Goal: Task Accomplishment & Management: Manage account settings

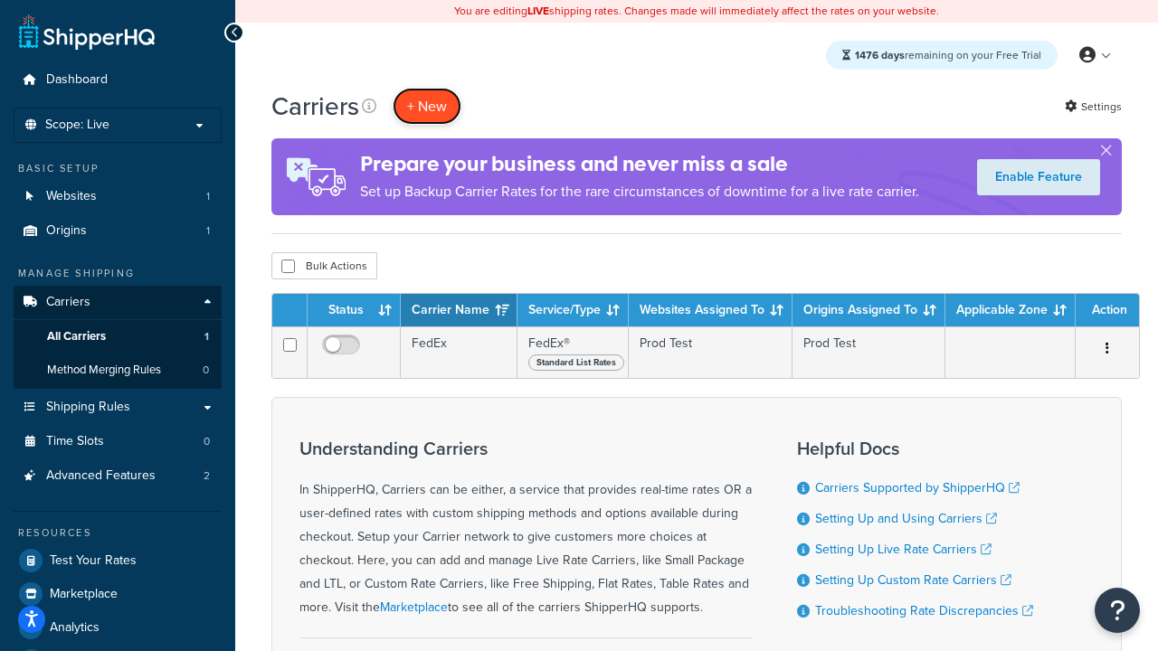
click at [427, 106] on button "+ New" at bounding box center [426, 106] width 69 height 37
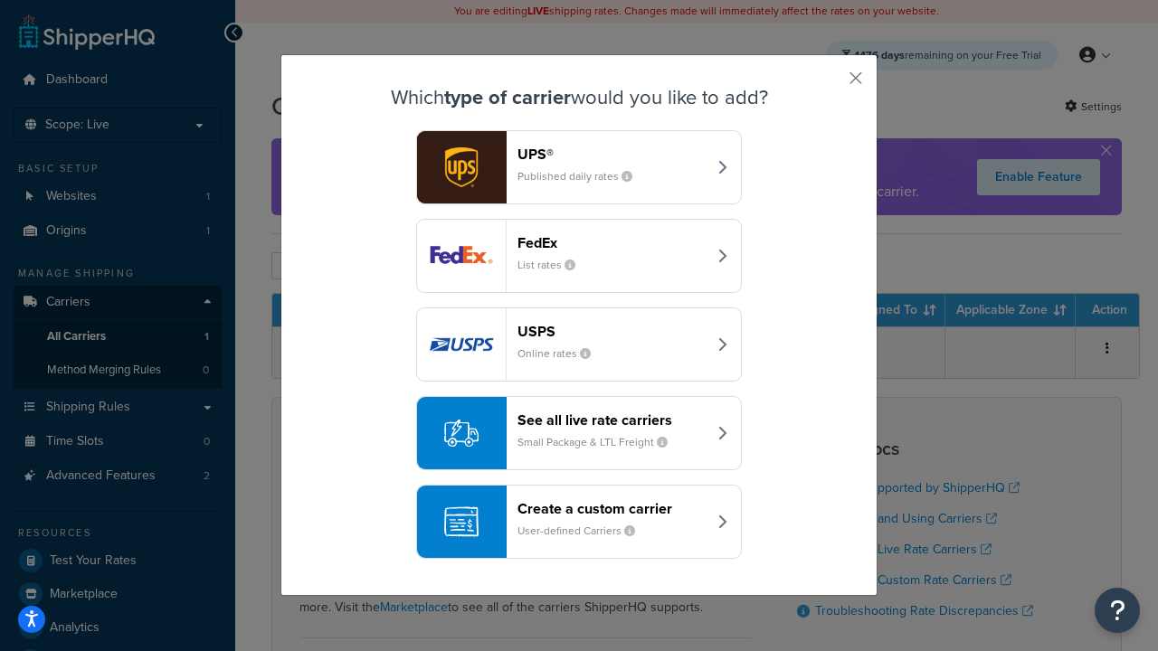
click at [579, 256] on div "FedEx List rates" at bounding box center [611, 255] width 189 height 43
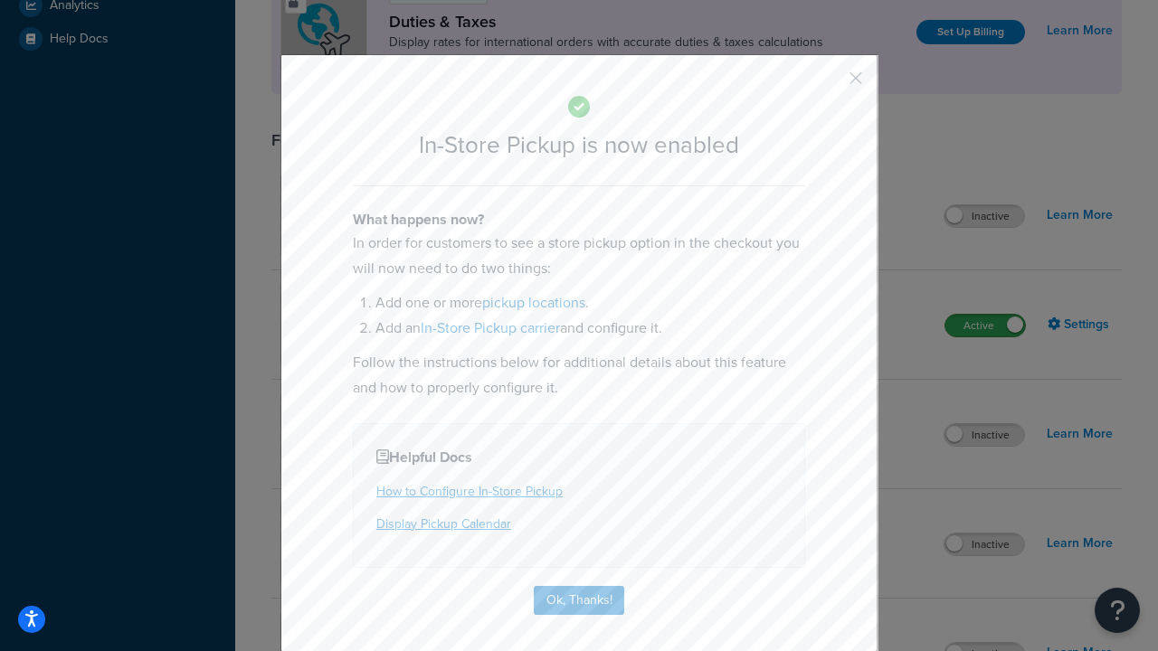
scroll to position [620, 0]
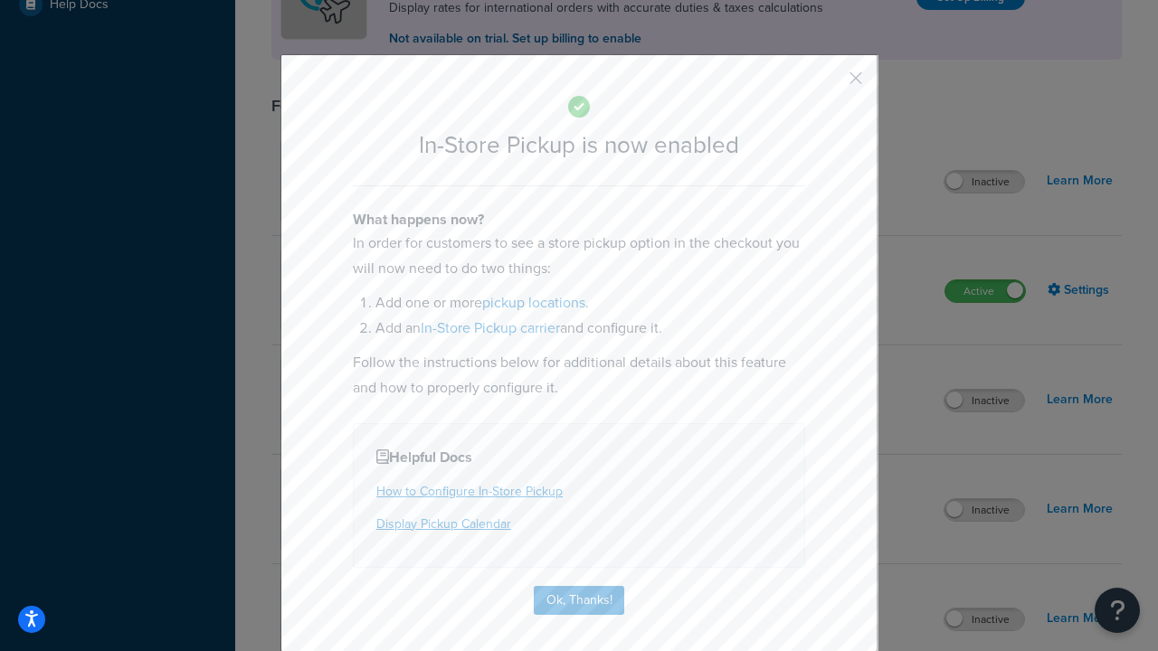
click at [828, 84] on button "button" at bounding box center [829, 84] width 5 height 5
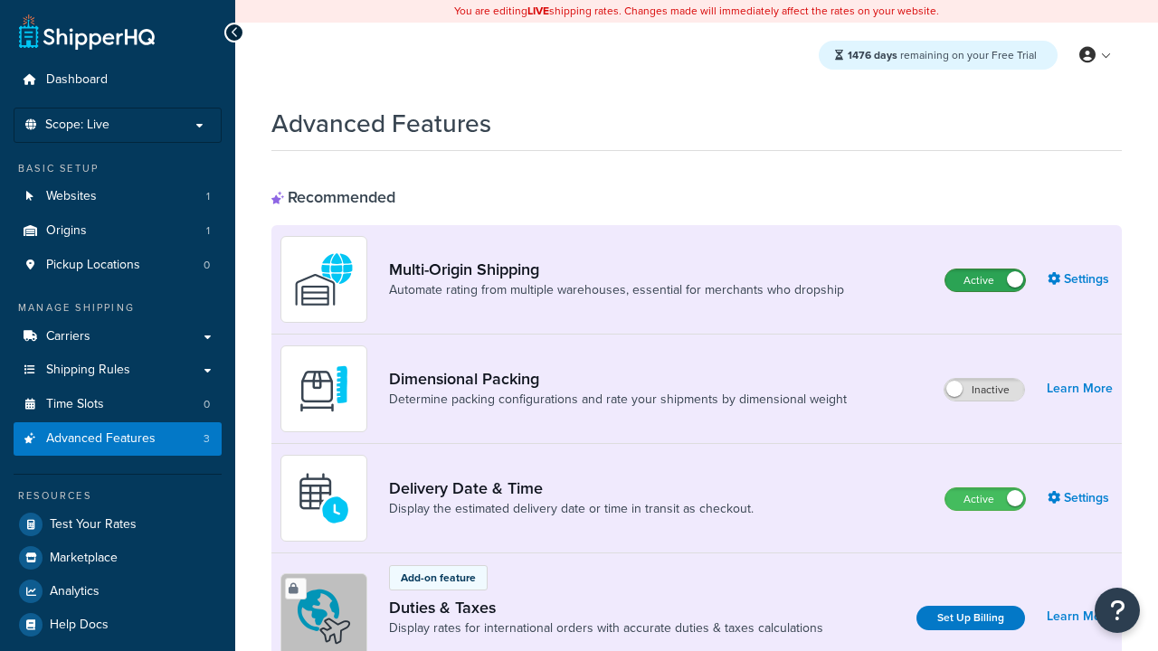
click at [985, 280] on label "Active" at bounding box center [985, 280] width 80 height 22
click at [985, 499] on label "Active" at bounding box center [985, 499] width 80 height 22
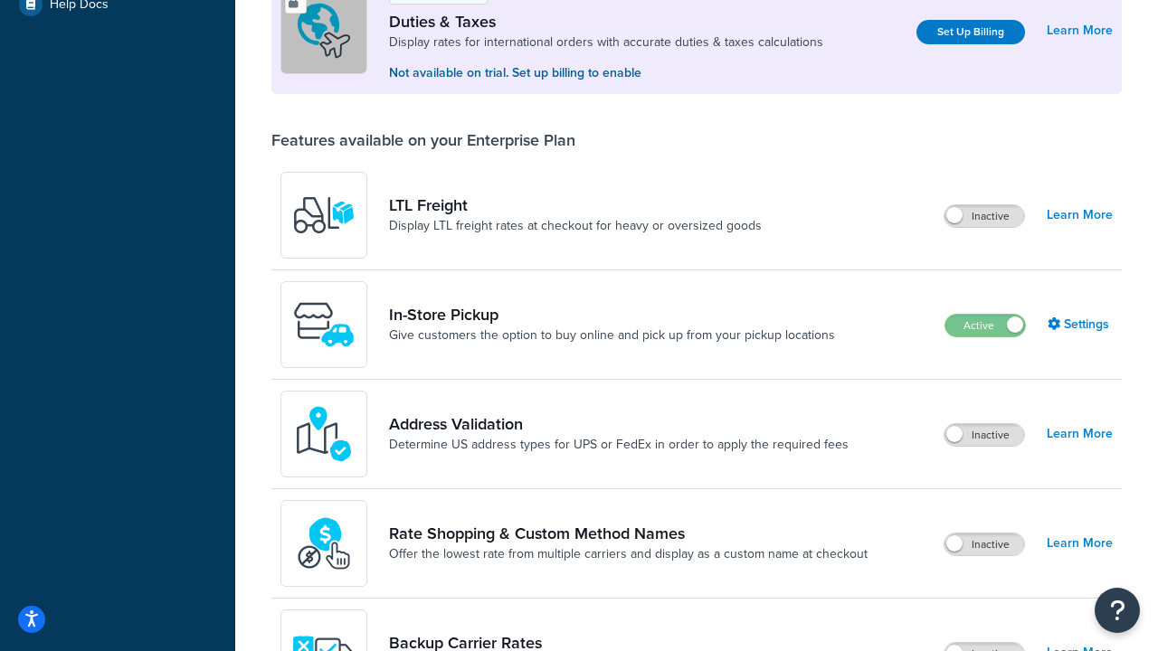
scroll to position [552, 0]
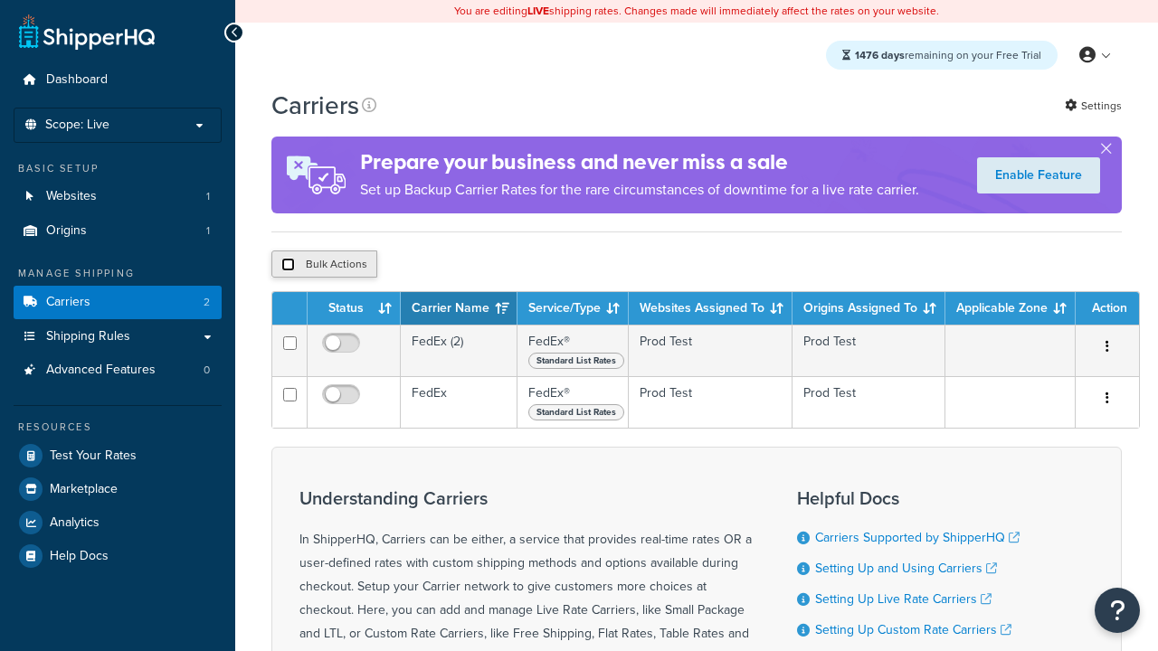
click at [288, 267] on input "checkbox" at bounding box center [288, 265] width 14 height 14
checkbox input "true"
click at [0, 0] on button "Delete" at bounding box center [0, 0] width 0 height 0
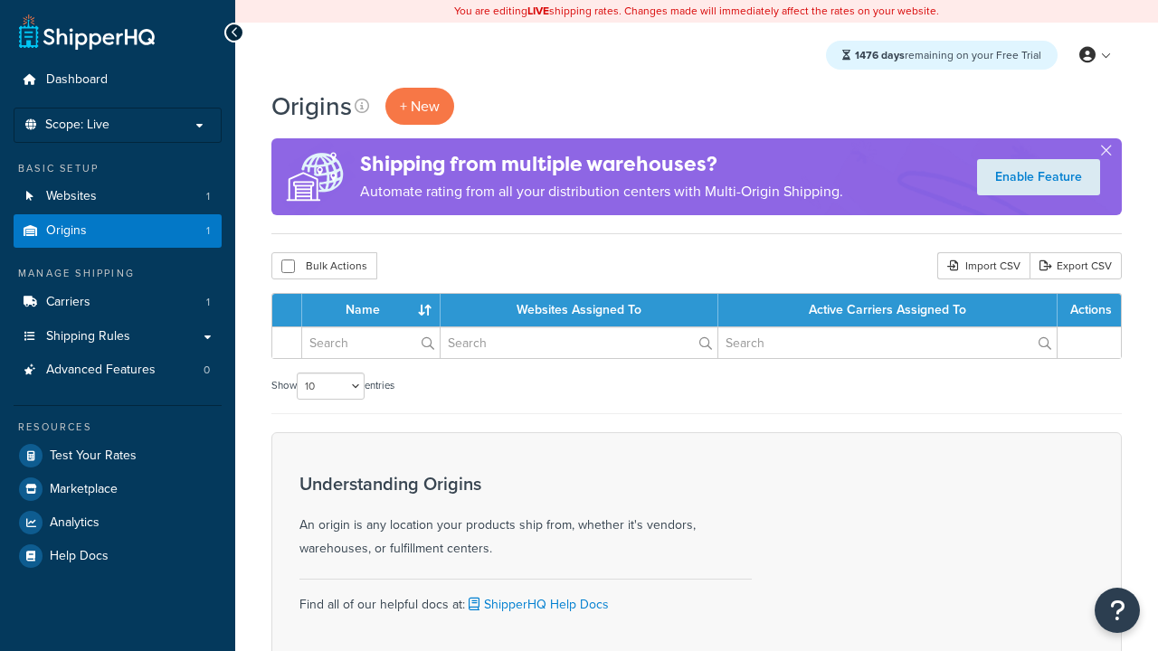
click at [371, 311] on th "Name" at bounding box center [371, 310] width 138 height 33
click at [579, 311] on th "Websites Assigned To" at bounding box center [579, 310] width 278 height 33
click at [887, 311] on th "Active Carriers Assigned To" at bounding box center [887, 310] width 339 height 33
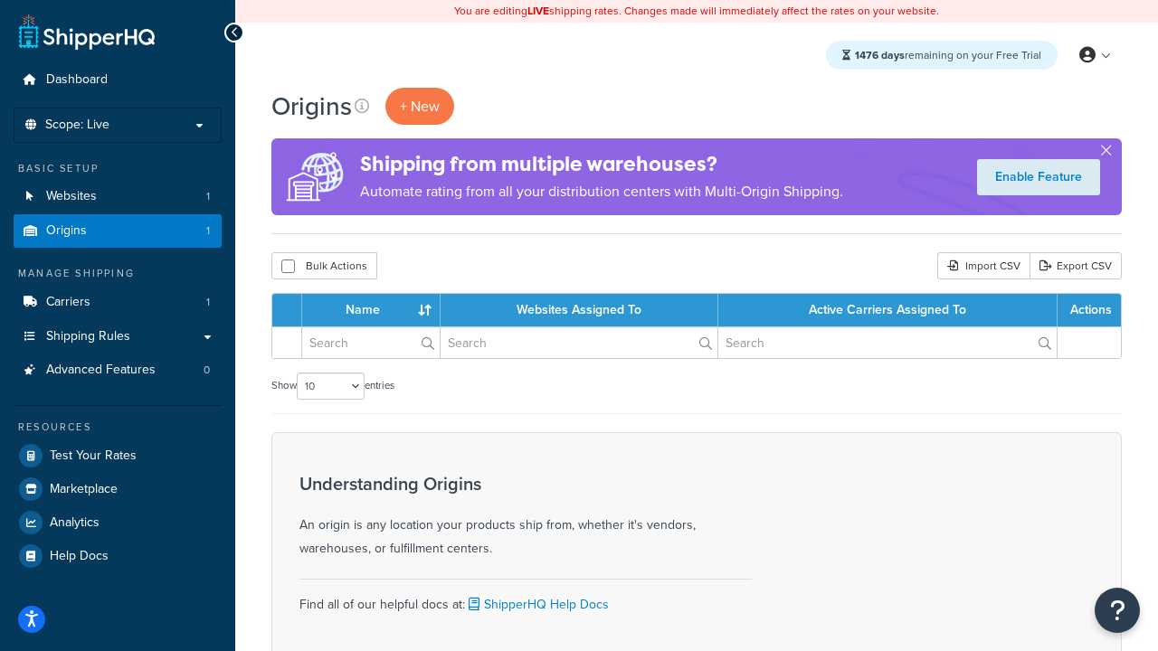
click at [887, 311] on th "Active Carriers Assigned To" at bounding box center [887, 310] width 339 height 33
click at [1088, 311] on th "Actions" at bounding box center [1088, 310] width 63 height 33
click at [362, 106] on icon at bounding box center [362, 106] width 14 height 14
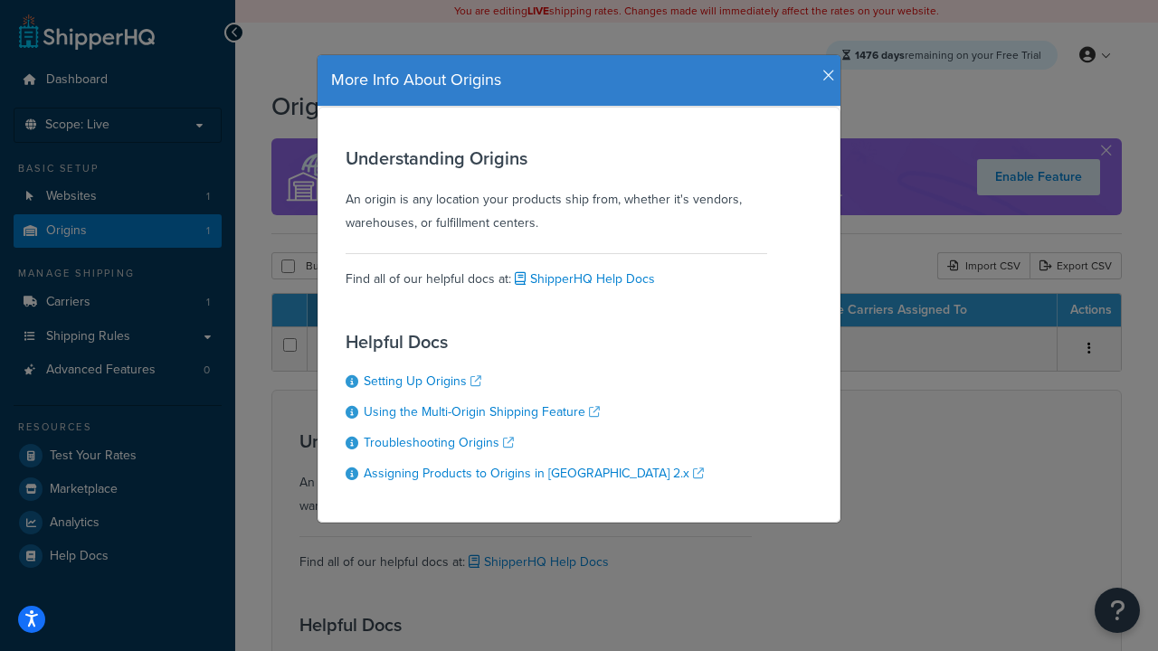
click at [824, 69] on icon "button" at bounding box center [828, 76] width 13 height 16
